Goal: Find specific page/section: Find specific page/section

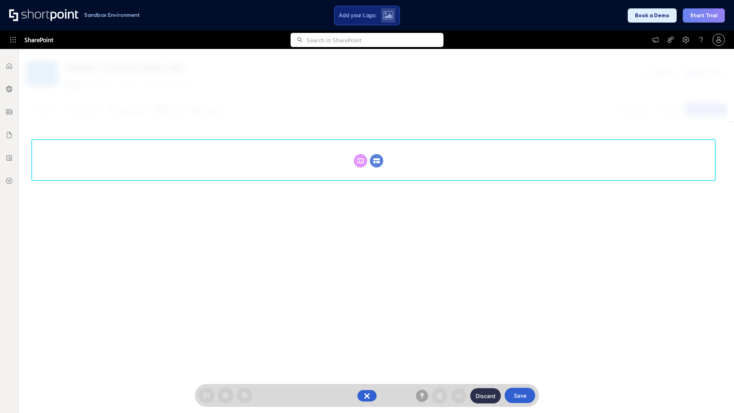
scroll to position [105, 0]
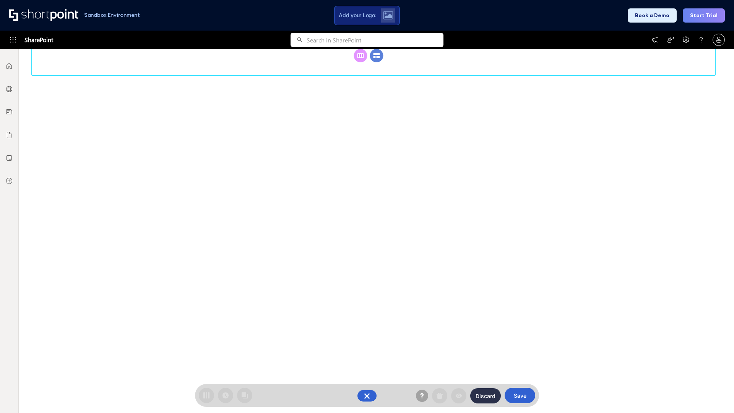
click at [376, 55] on circle at bounding box center [376, 55] width 13 height 13
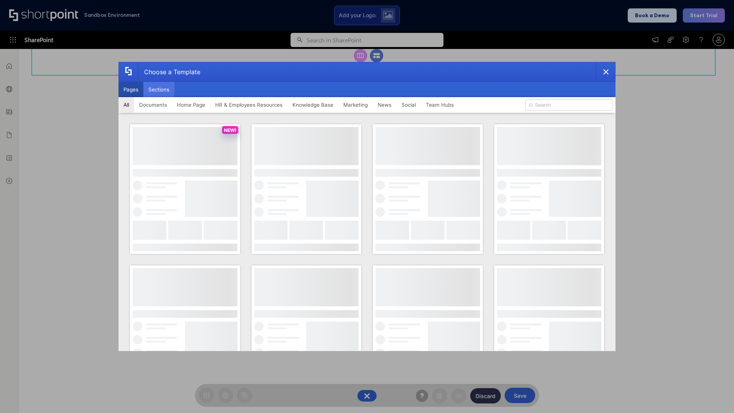
click at [159, 89] on button "Sections" at bounding box center [158, 89] width 31 height 15
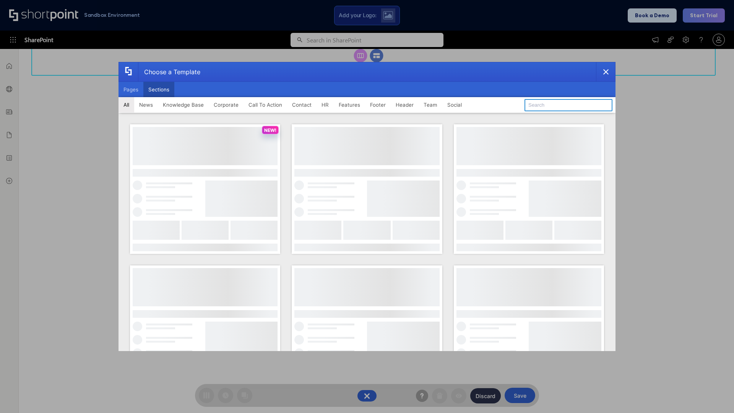
type input "Healthcare Team"
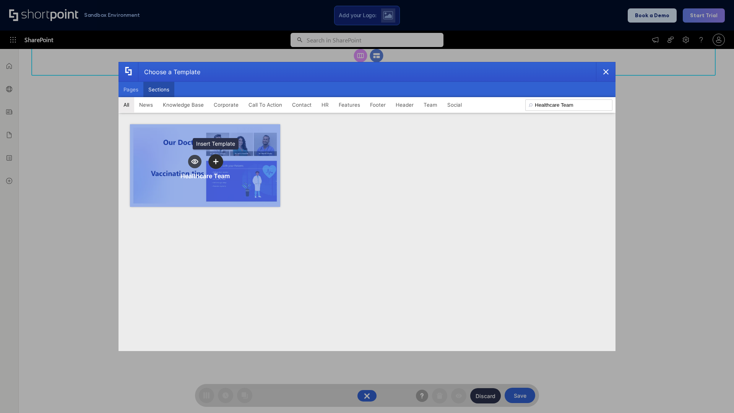
click at [215, 161] on icon "template selector" at bounding box center [215, 161] width 5 height 5
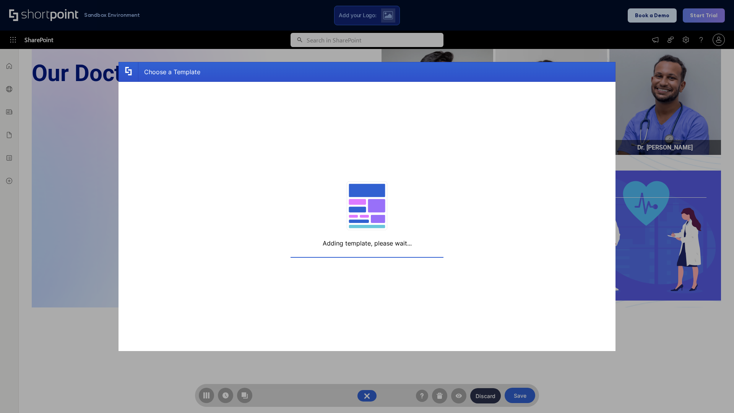
scroll to position [6, 6]
